Goal: Information Seeking & Learning: Learn about a topic

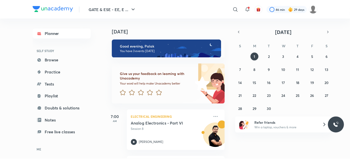
scroll to position [93, 0]
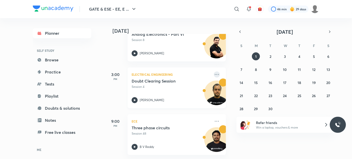
click at [215, 72] on icon at bounding box center [217, 75] width 6 height 6
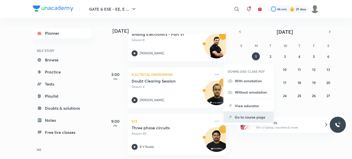
click at [240, 120] on li "Go to course page" at bounding box center [249, 117] width 50 height 11
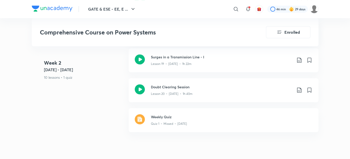
scroll to position [768, 0]
click at [210, 88] on h3 "Doubt Clearing Session" at bounding box center [221, 86] width 141 height 5
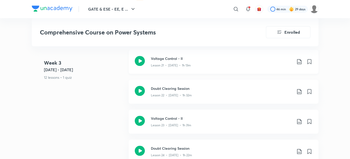
scroll to position [883, 0]
